Goal: Task Accomplishment & Management: Use online tool/utility

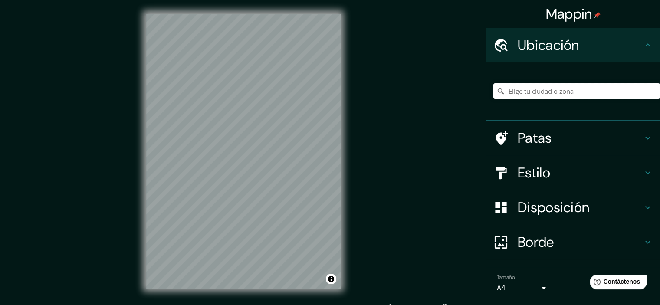
click at [557, 89] on input "Elige tu ciudad o zona" at bounding box center [577, 91] width 167 height 16
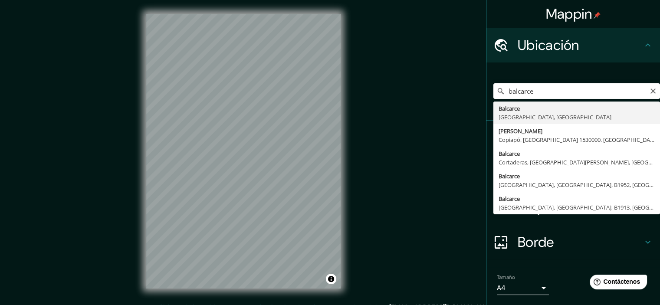
type input "Balcarce, [GEOGRAPHIC_DATA], [GEOGRAPHIC_DATA]"
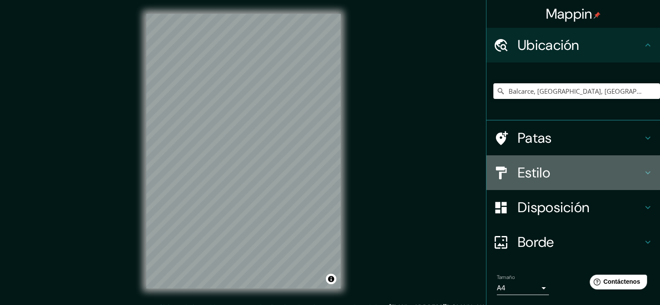
click at [535, 171] on font "Estilo" at bounding box center [534, 173] width 33 height 18
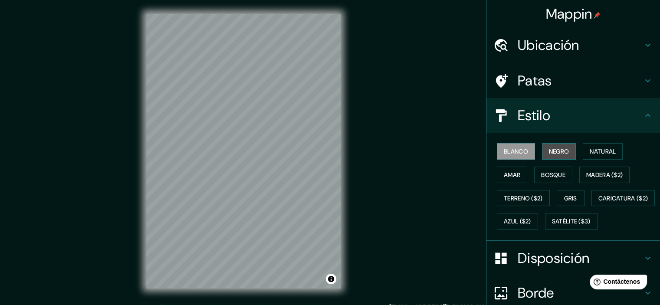
click at [561, 152] on font "Negro" at bounding box center [559, 152] width 20 height 8
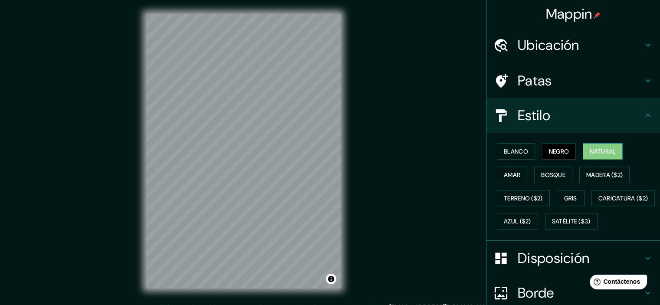
click at [595, 148] on font "Natural" at bounding box center [603, 152] width 26 height 8
click at [518, 175] on button "Amar" at bounding box center [512, 175] width 30 height 16
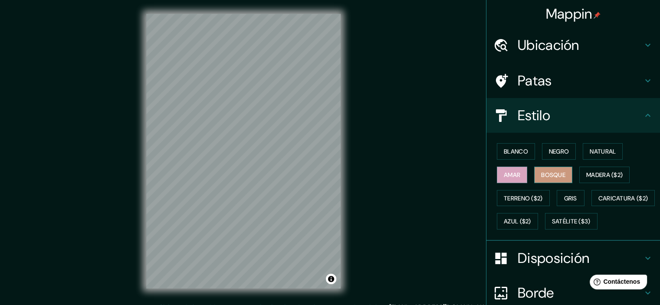
click at [546, 171] on font "Bosque" at bounding box center [553, 175] width 24 height 8
click at [590, 169] on font "Madera ($2)" at bounding box center [605, 174] width 36 height 11
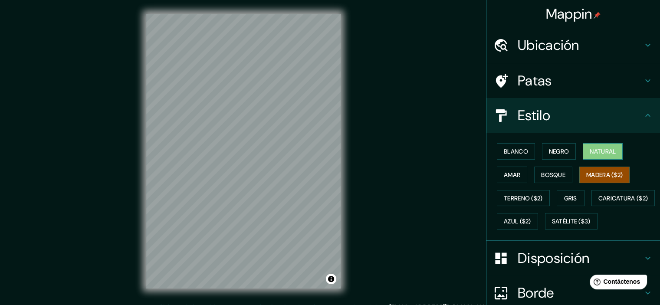
click at [598, 149] on font "Natural" at bounding box center [603, 152] width 26 height 8
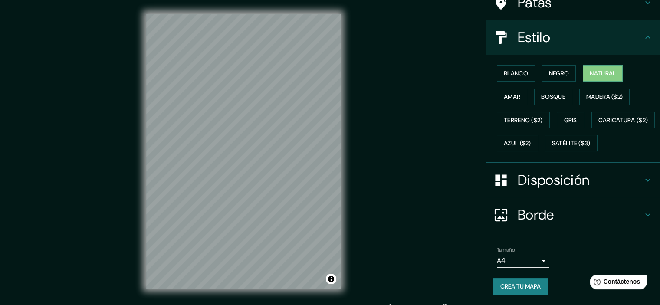
scroll to position [99, 0]
click at [531, 262] on body "Mappin Ubicación Balcarce, [GEOGRAPHIC_DATA], [GEOGRAPHIC_DATA] Patas Estilo Bl…" at bounding box center [330, 152] width 660 height 305
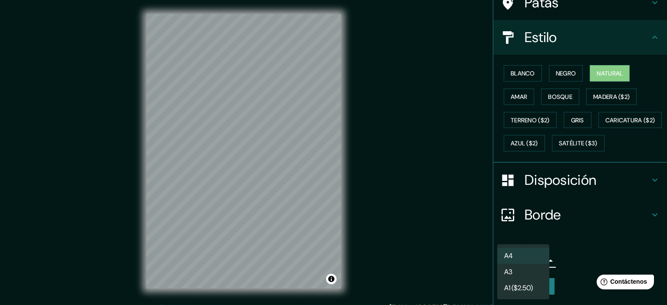
click at [523, 275] on li "A3" at bounding box center [523, 272] width 52 height 16
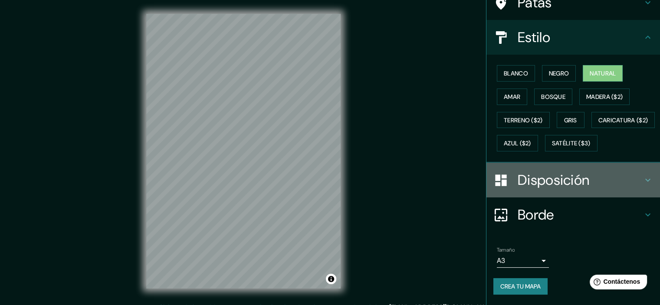
click at [592, 185] on h4 "Disposición" at bounding box center [580, 179] width 125 height 17
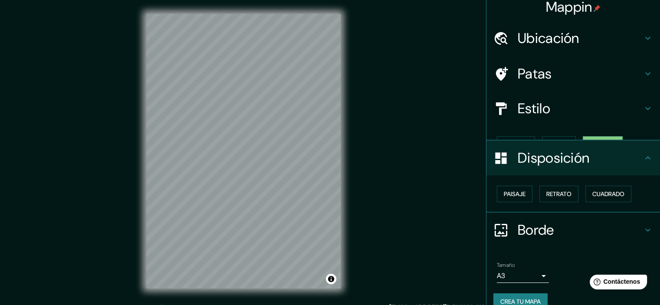
scroll to position [7, 0]
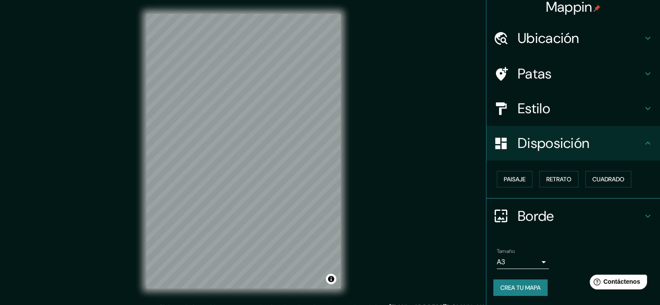
click at [617, 148] on h4 "Disposición" at bounding box center [580, 143] width 125 height 17
click at [539, 115] on font "Estilo" at bounding box center [534, 108] width 33 height 18
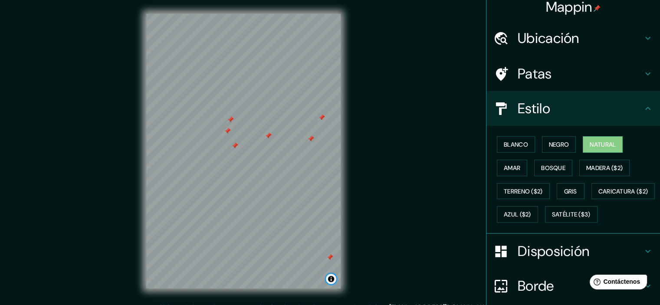
click at [330, 279] on button "Activar o desactivar atribución" at bounding box center [331, 279] width 10 height 10
click at [373, 229] on div "Mappin Ubicación Balcarce, [GEOGRAPHIC_DATA], [GEOGRAPHIC_DATA] Patas Estilo Bl…" at bounding box center [330, 158] width 660 height 317
click at [549, 67] on h4 "Patas" at bounding box center [580, 73] width 125 height 17
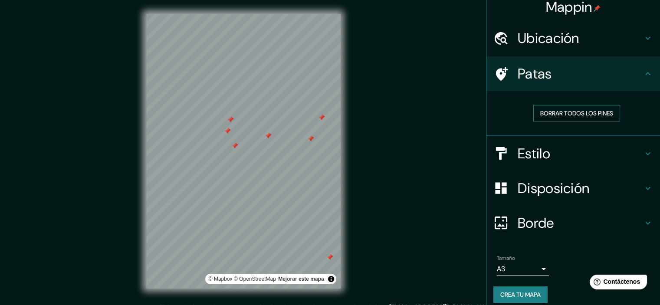
click at [582, 112] on font "Borrar todos los pines" at bounding box center [577, 113] width 73 height 8
click at [442, 133] on div "Mappin Ubicación Balcarce, [GEOGRAPHIC_DATA], [GEOGRAPHIC_DATA] Patas Borrar to…" at bounding box center [330, 158] width 660 height 317
click at [502, 293] on font "Crea tu mapa" at bounding box center [521, 295] width 40 height 8
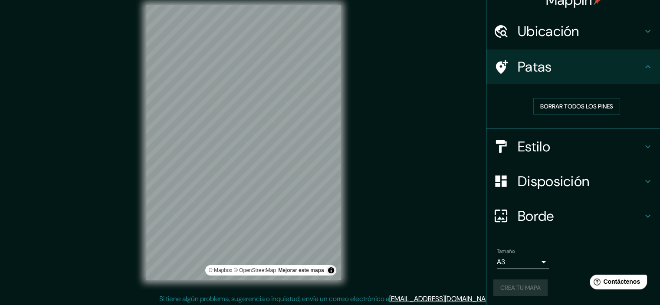
scroll to position [11, 0]
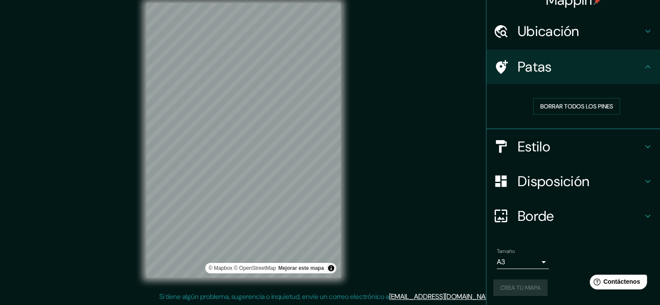
click at [514, 284] on div "Crea tu mapa" at bounding box center [574, 288] width 160 height 16
click at [516, 284] on font "Crea tu mapa" at bounding box center [521, 288] width 40 height 8
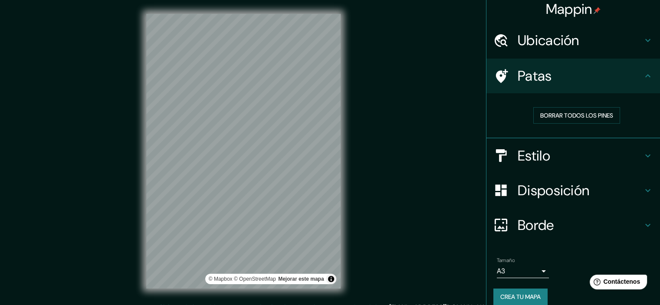
scroll to position [0, 0]
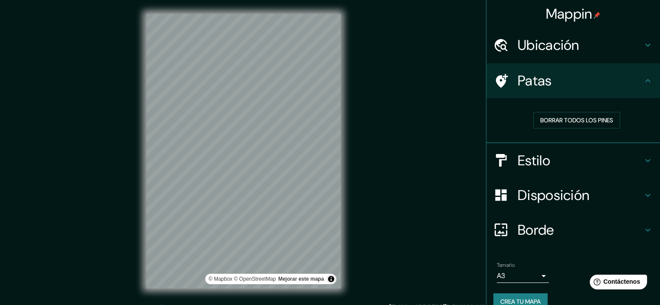
click at [412, 87] on div "Mappin Ubicación Balcarce, [GEOGRAPHIC_DATA], [GEOGRAPHIC_DATA] Patas Borrar to…" at bounding box center [330, 158] width 660 height 317
click at [305, 280] on font "Mejorar este mapa" at bounding box center [301, 279] width 46 height 6
